Goal: Obtain resource: Download file/media

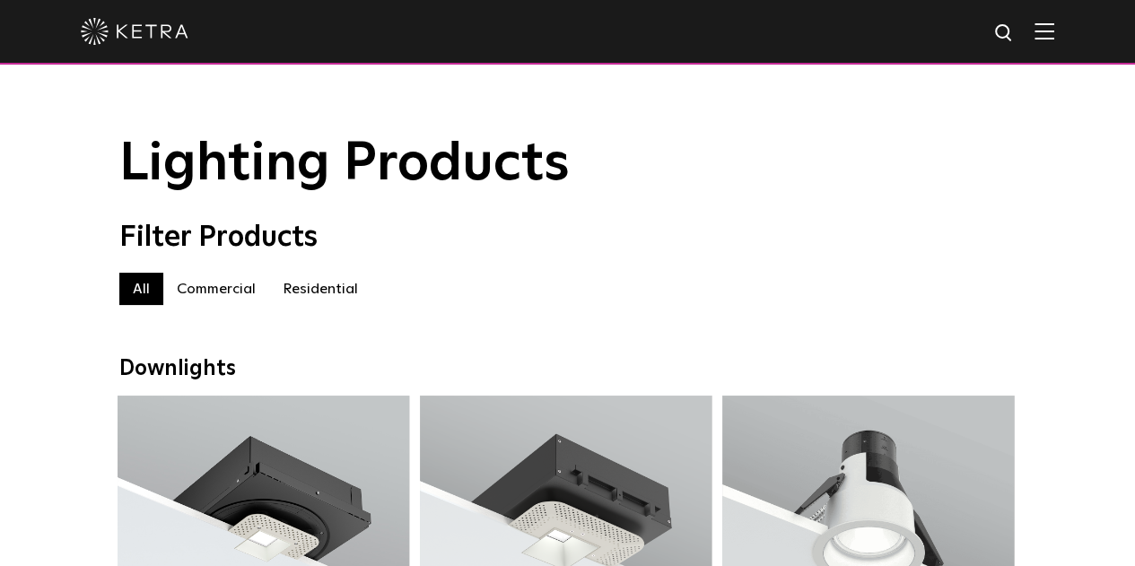
click at [230, 293] on label "Commercial" at bounding box center [216, 289] width 106 height 32
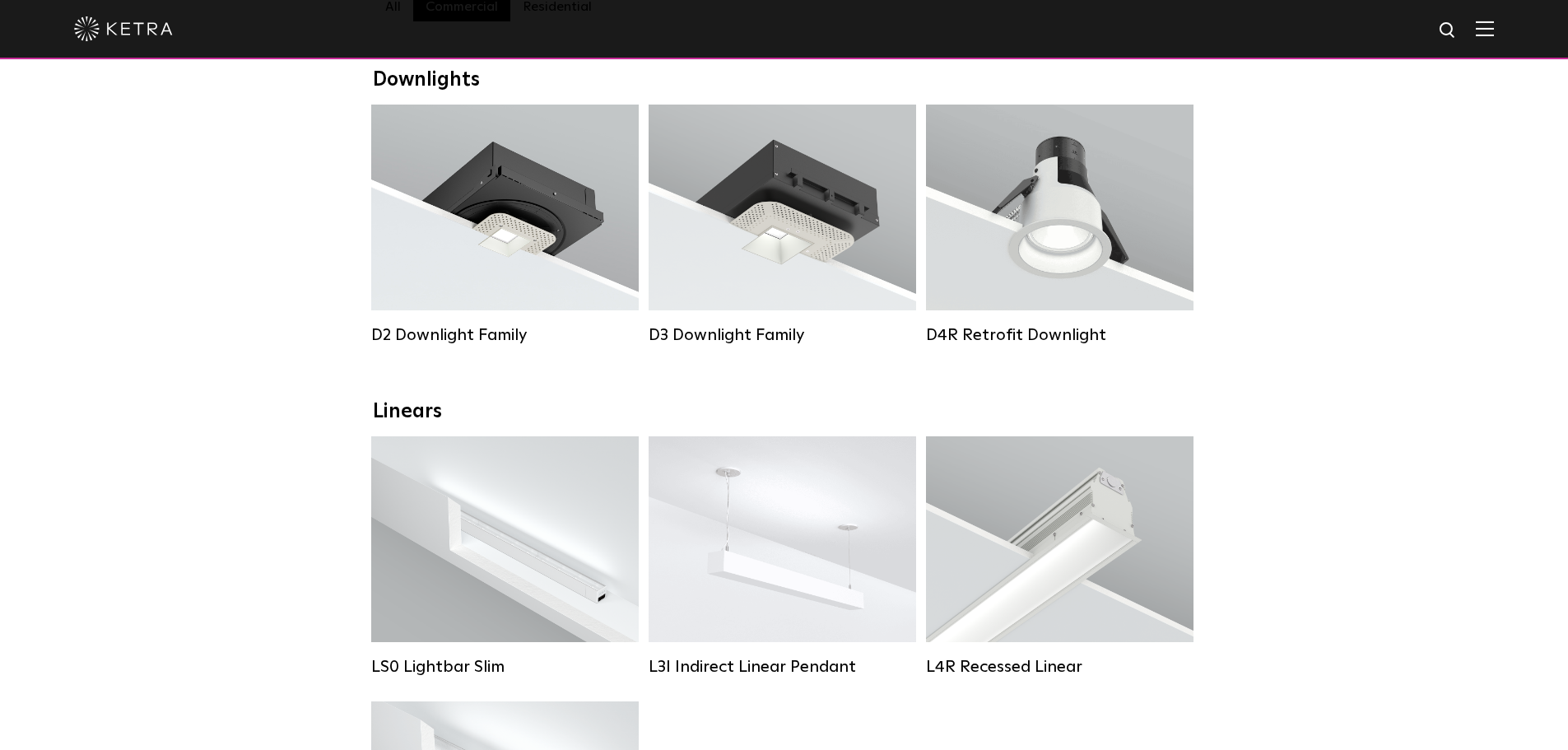
scroll to position [576, 0]
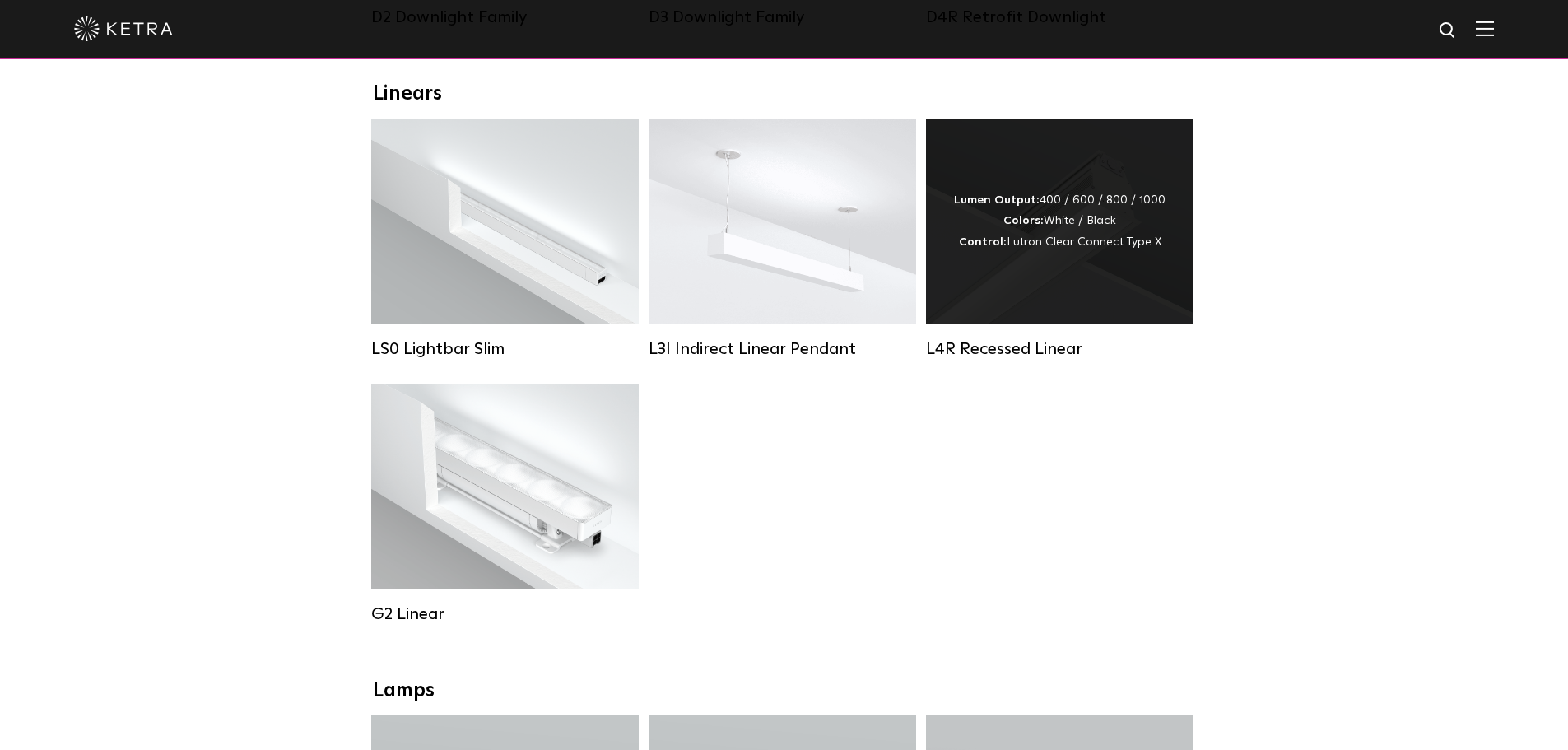
click at [959, 244] on div "Lumen Output: 400 / 600 / 800 / 1000 Colors: White / Black Control: Lutron Clea…" at bounding box center [1060, 221] width 212 height 62
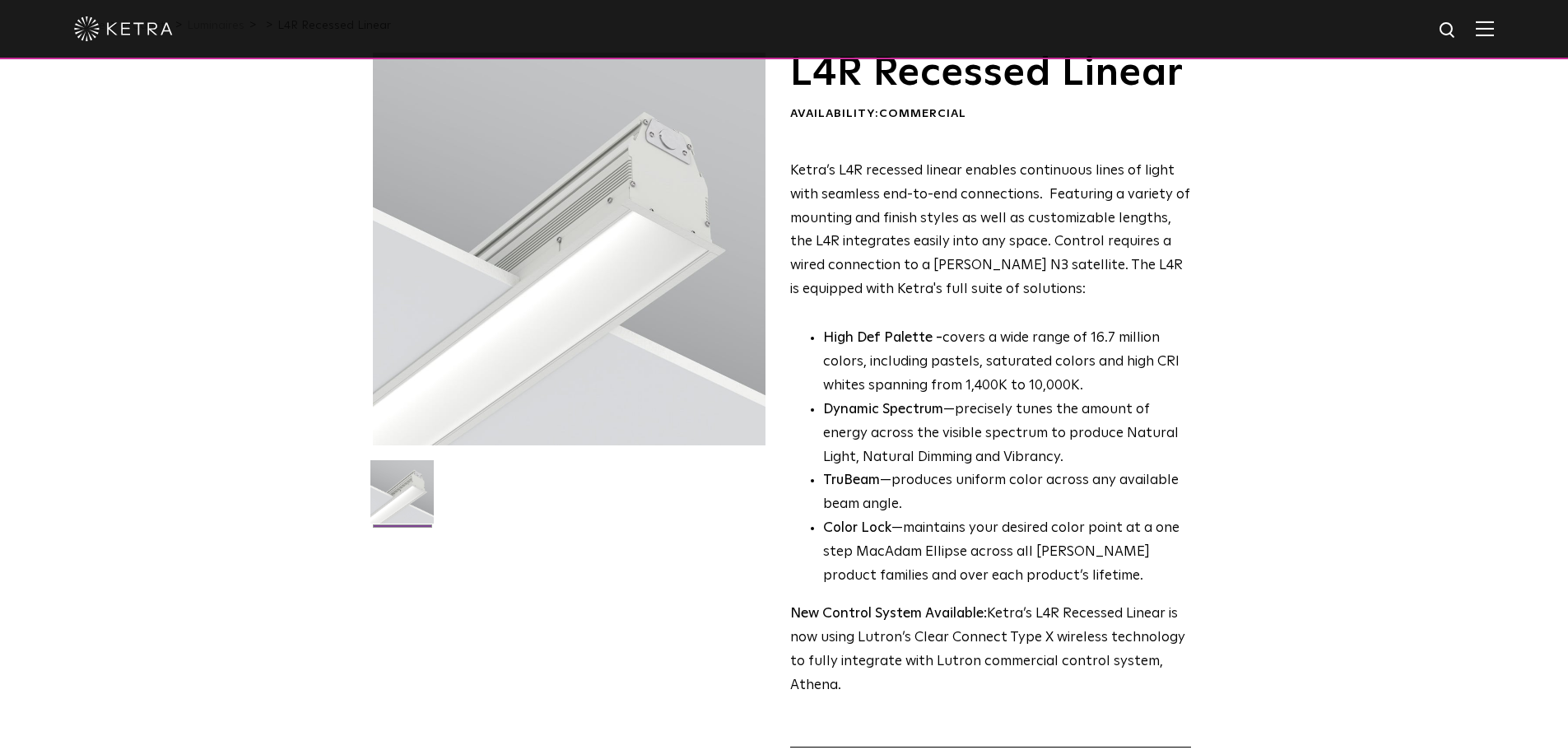
scroll to position [576, 0]
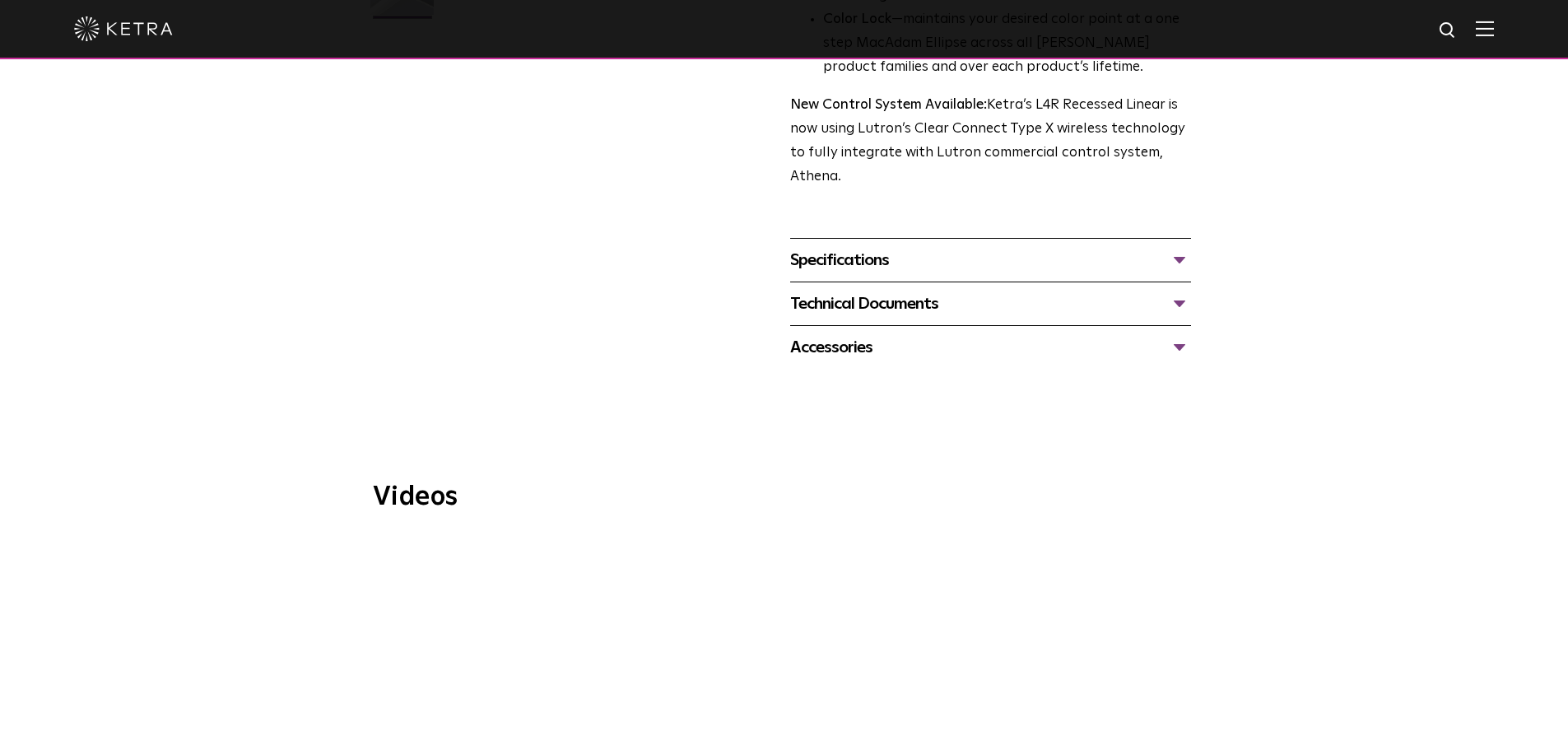
click at [884, 265] on div "Specifications" at bounding box center [990, 260] width 401 height 27
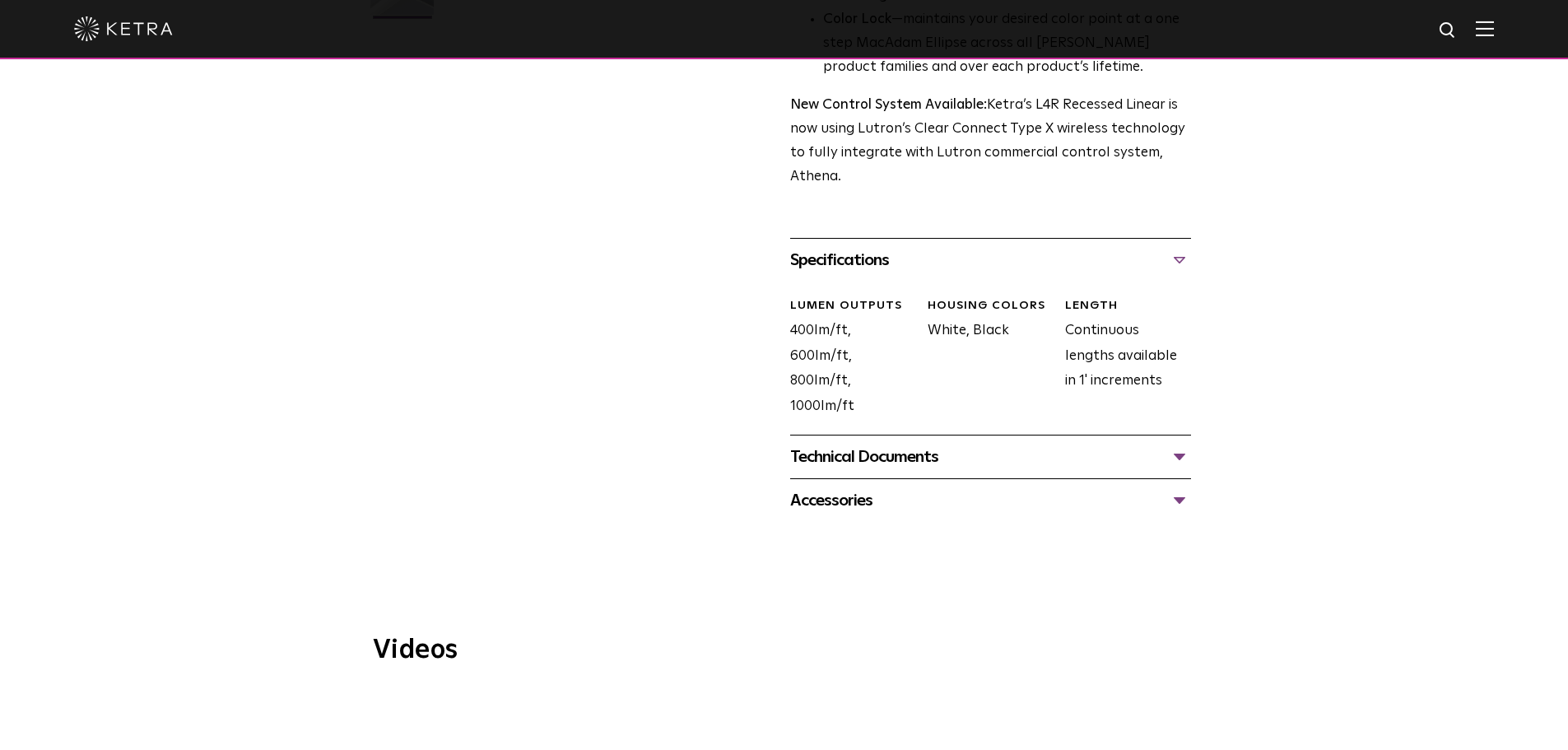
click at [851, 464] on div "Technical Documents" at bounding box center [990, 457] width 401 height 27
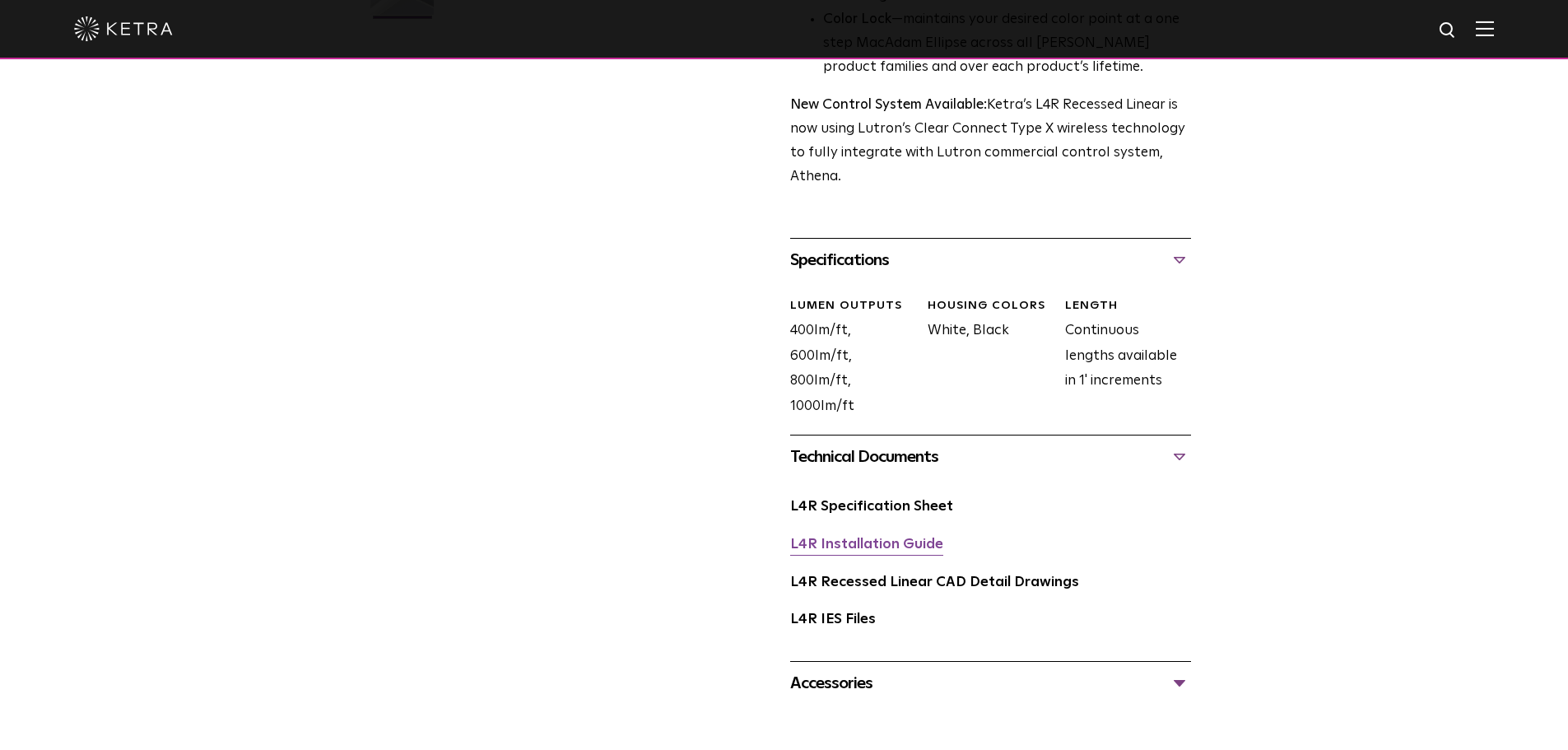
click at [854, 547] on link "L4R Installation Guide" at bounding box center [866, 544] width 153 height 14
